Goal: Complete application form

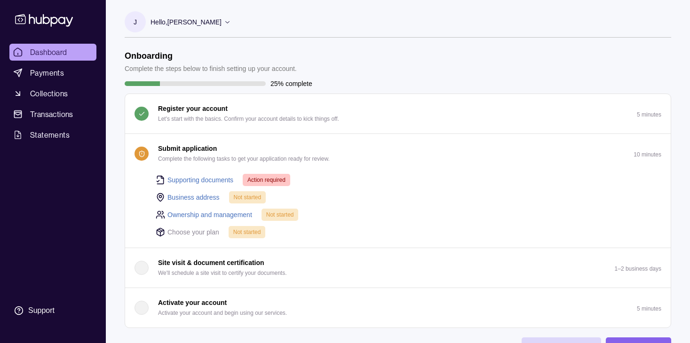
click at [217, 211] on link "Ownership and management" at bounding box center [209, 215] width 85 height 10
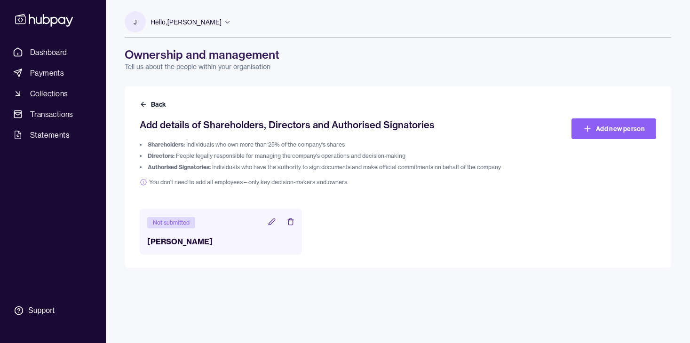
click at [200, 237] on h3 "[PERSON_NAME]" at bounding box center [220, 241] width 147 height 11
click at [272, 224] on icon at bounding box center [271, 222] width 6 height 6
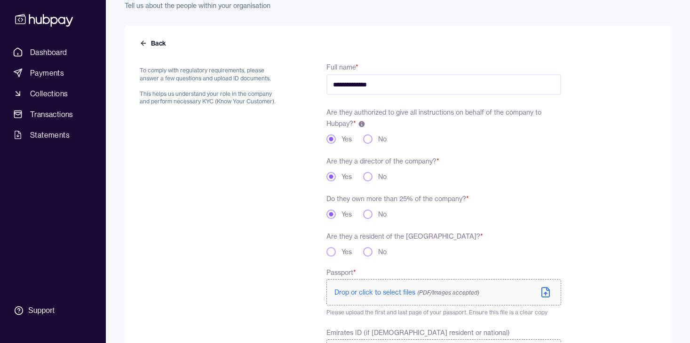
scroll to position [107, 0]
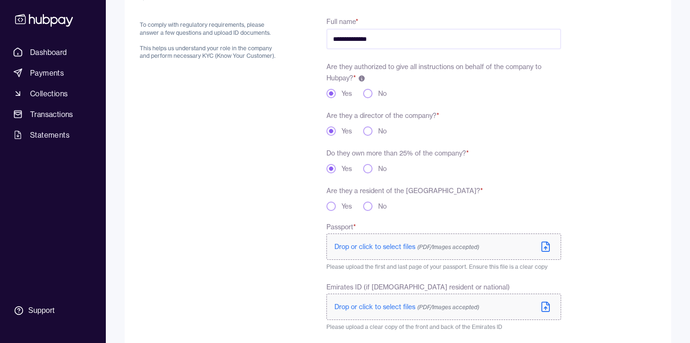
click at [329, 205] on button "Yes" at bounding box center [330, 206] width 9 height 9
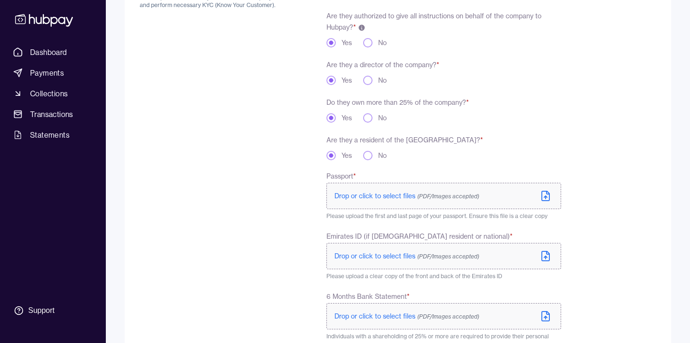
scroll to position [173, 0]
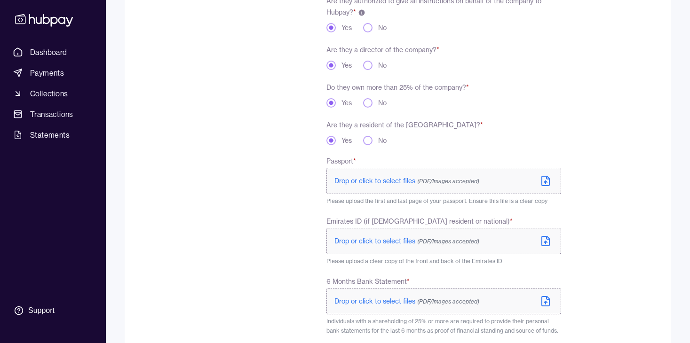
click at [354, 179] on span "Drop or click to select files (PDF/Images accepted)" at bounding box center [406, 181] width 145 height 8
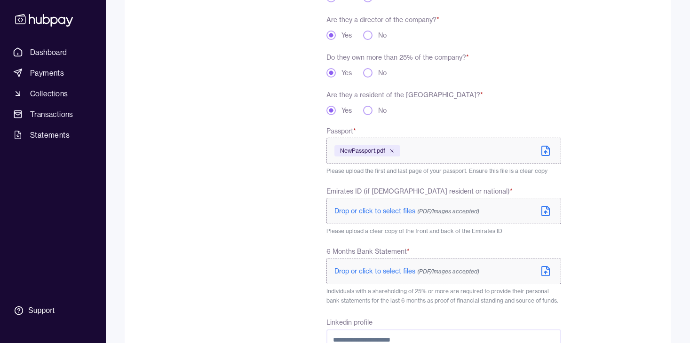
scroll to position [214, 0]
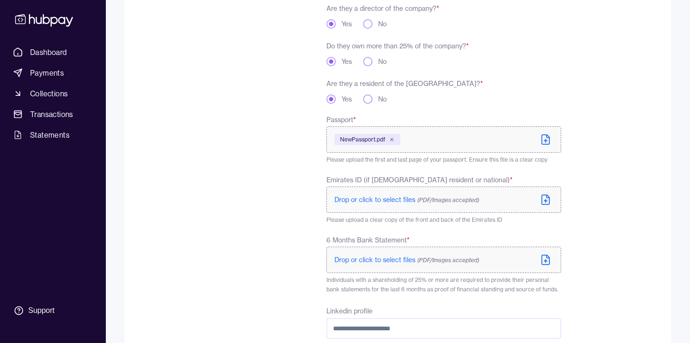
click at [367, 198] on span "Drop or click to select files (PDF/Images accepted)" at bounding box center [406, 200] width 145 height 8
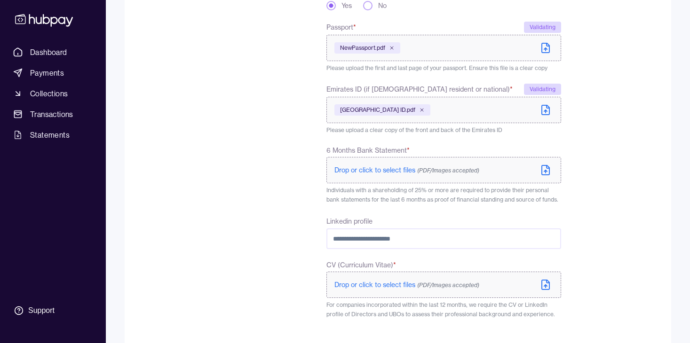
scroll to position [308, 0]
click at [363, 287] on span "Drop or click to select files (PDF/Images accepted)" at bounding box center [406, 284] width 145 height 8
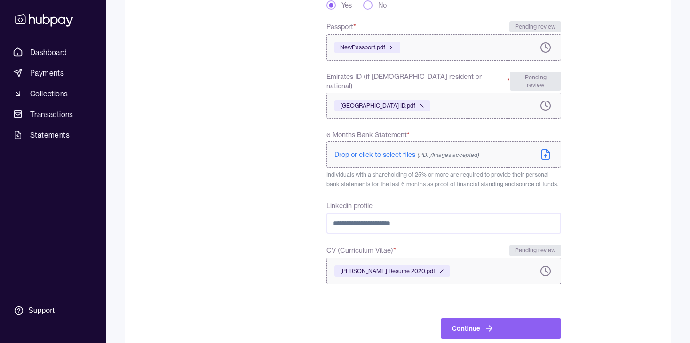
click at [363, 150] on span "Drop or click to select files (PDF/Images accepted)" at bounding box center [406, 154] width 145 height 8
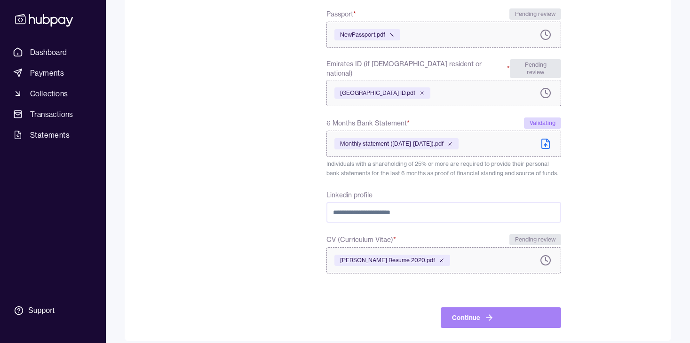
click at [508, 311] on button "Continue" at bounding box center [501, 318] width 120 height 21
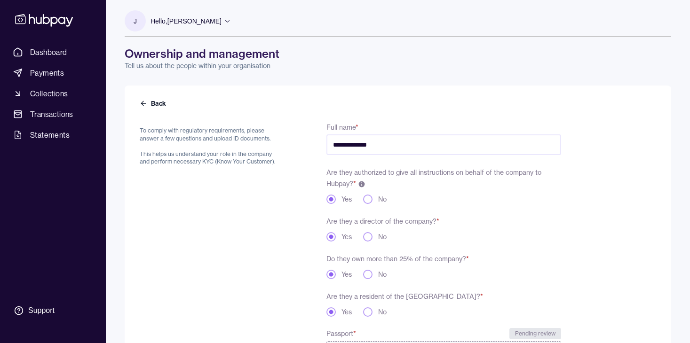
scroll to position [0, 0]
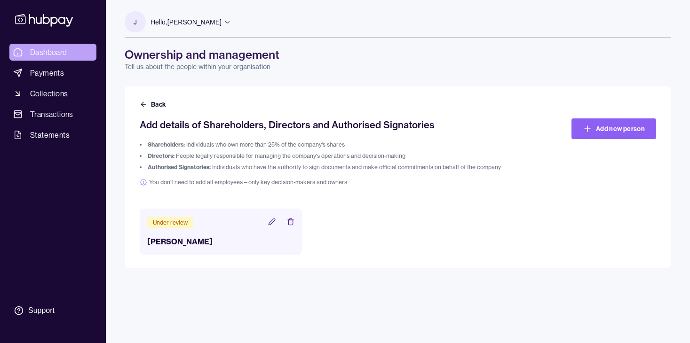
click at [73, 55] on link "Dashboard" at bounding box center [52, 52] width 87 height 17
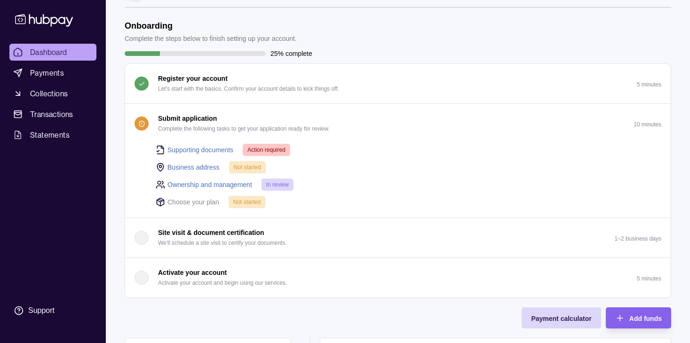
scroll to position [31, 0]
click at [197, 150] on link "Supporting documents" at bounding box center [200, 149] width 66 height 10
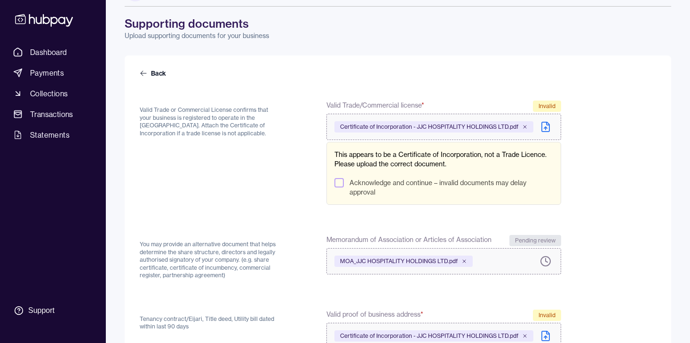
scroll to position [32, 0]
click at [335, 181] on button "Acknowledge and continue – invalid documents may delay approval" at bounding box center [338, 181] width 9 height 9
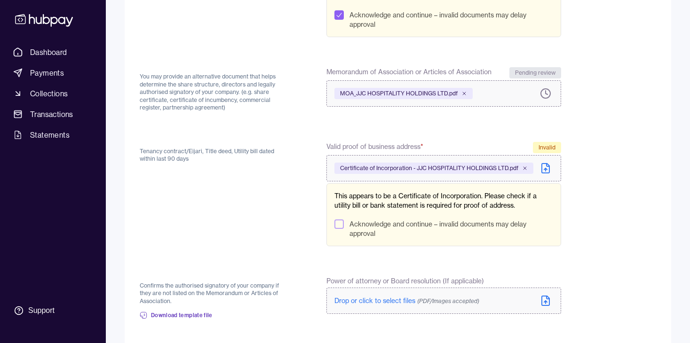
scroll to position [199, 0]
click at [529, 167] on div "Certificate of Incorporation - JJC HOSPITALITY HOLDINGS LTD.pdf" at bounding box center [433, 167] width 199 height 11
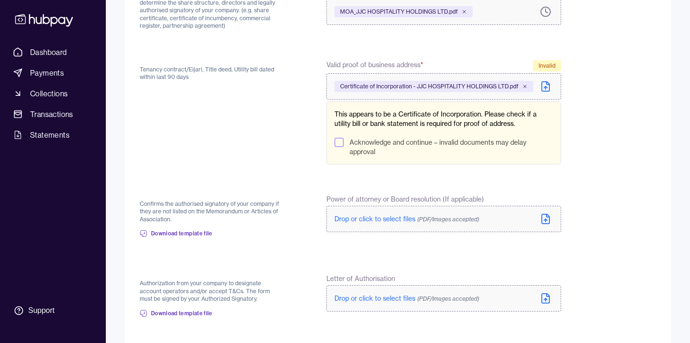
scroll to position [355, 0]
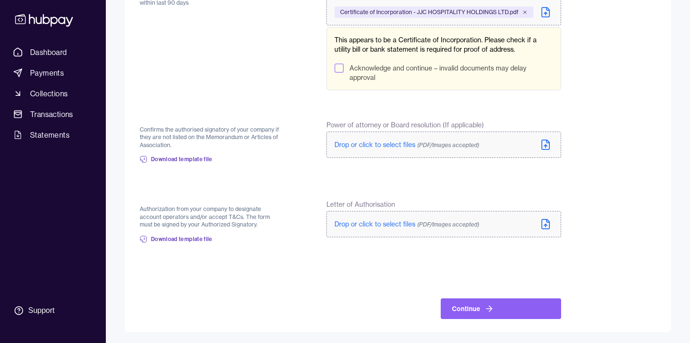
click at [350, 224] on span "Drop or click to select files (PDF/Images accepted)" at bounding box center [406, 224] width 145 height 8
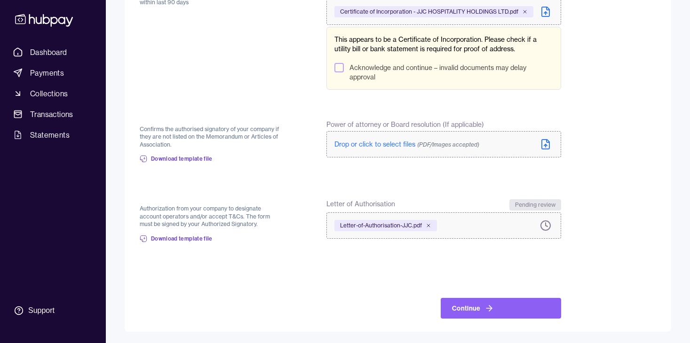
scroll to position [249, 0]
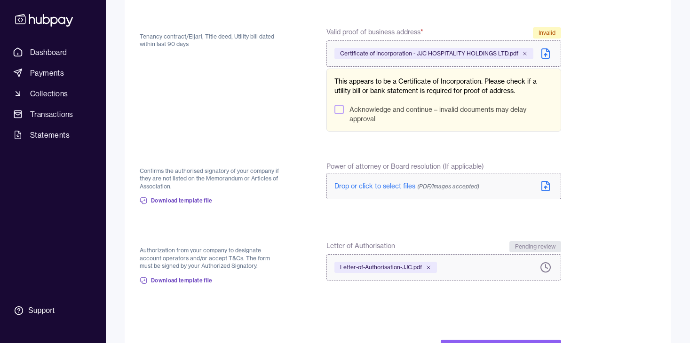
click at [340, 109] on button "Acknowledge and continue – invalid documents may delay approval" at bounding box center [338, 109] width 9 height 9
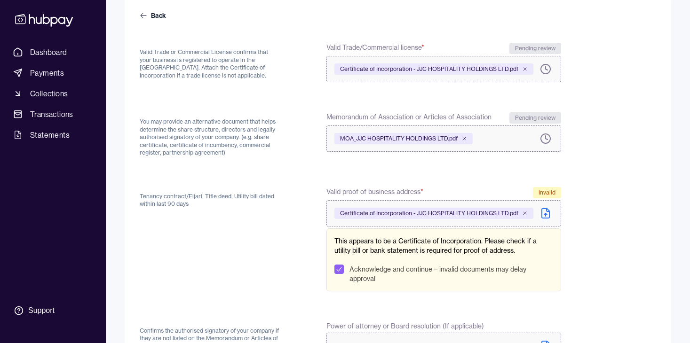
scroll to position [290, 0]
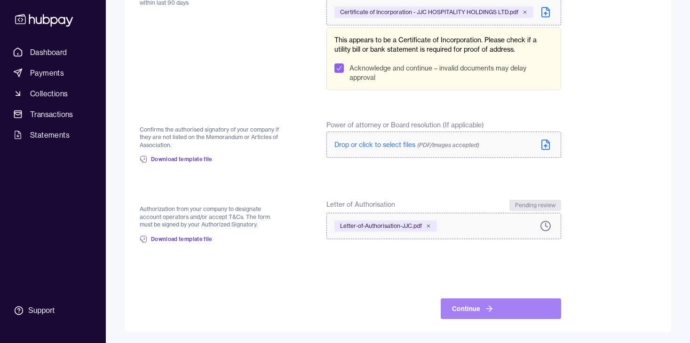
click at [456, 303] on button "Continue" at bounding box center [501, 309] width 120 height 21
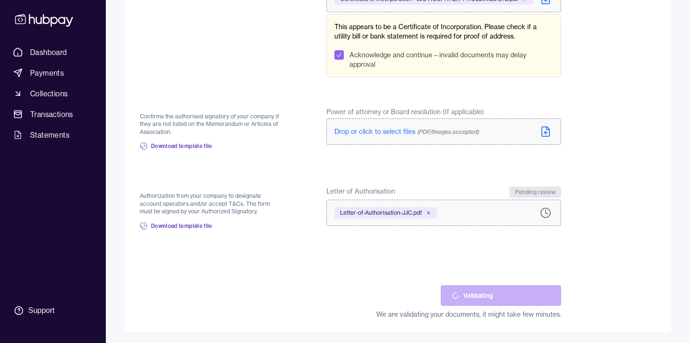
scroll to position [238, 0]
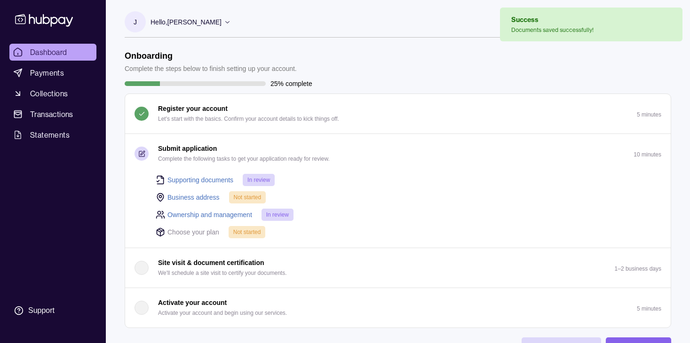
click at [196, 199] on link "Business address" at bounding box center [193, 197] width 52 height 10
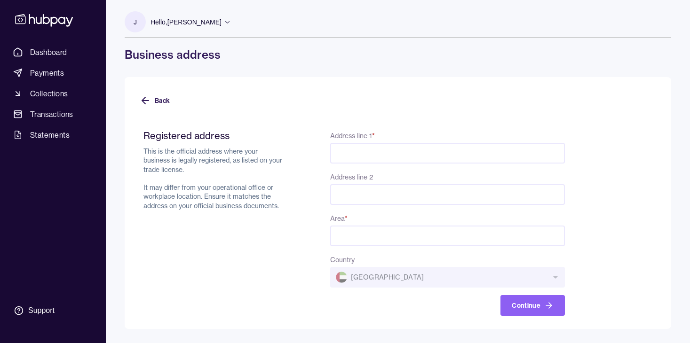
click at [372, 154] on input "Address line 1 *" at bounding box center [447, 153] width 235 height 21
paste input "**********"
type input "**********"
click at [369, 237] on input "Area *" at bounding box center [447, 236] width 235 height 21
type input "**********"
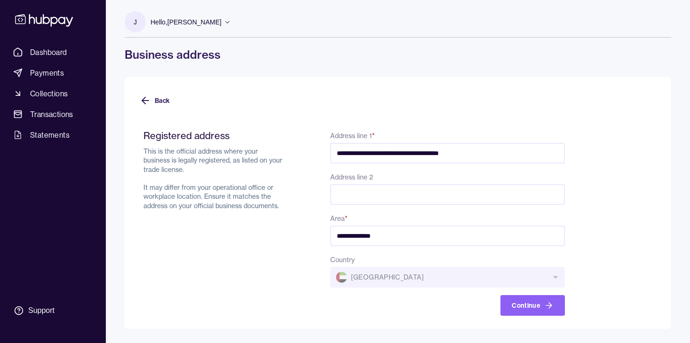
click at [358, 190] on input "Address line 2" at bounding box center [447, 194] width 235 height 21
paste input "**********"
type input "**********"
click at [520, 307] on button "Continue" at bounding box center [532, 305] width 64 height 21
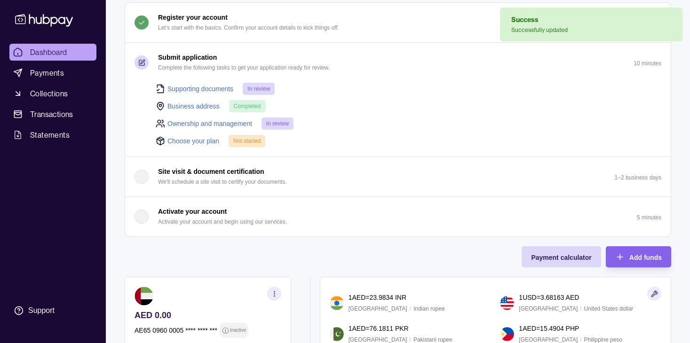
scroll to position [95, 0]
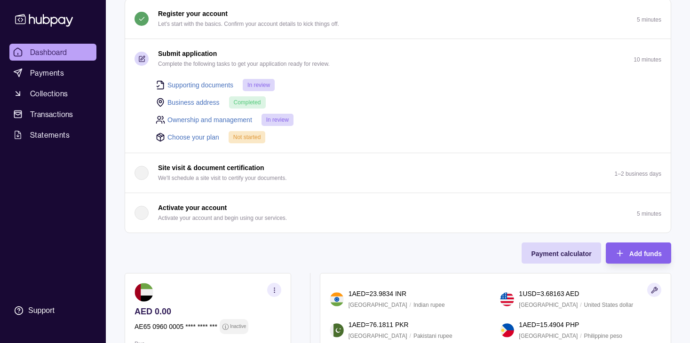
click at [200, 139] on link "Choose your plan" at bounding box center [193, 137] width 52 height 10
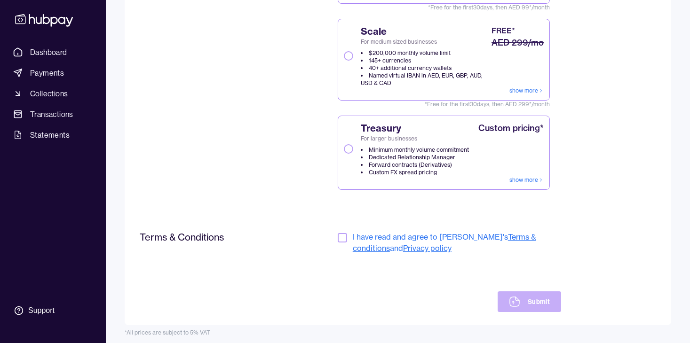
scroll to position [207, 0]
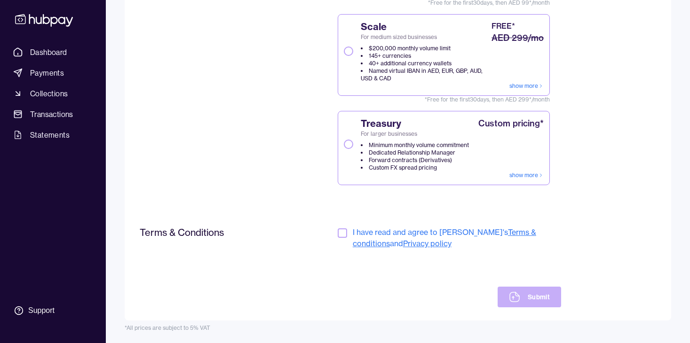
click at [342, 230] on button "button" at bounding box center [342, 233] width 9 height 9
click at [536, 304] on button "Submit" at bounding box center [528, 297] width 63 height 21
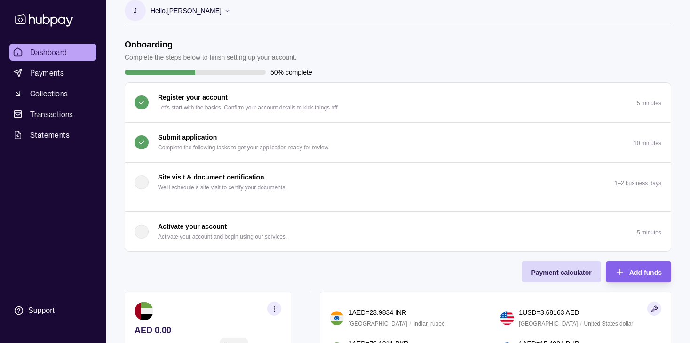
scroll to position [13, 0]
